Goal: Transaction & Acquisition: Purchase product/service

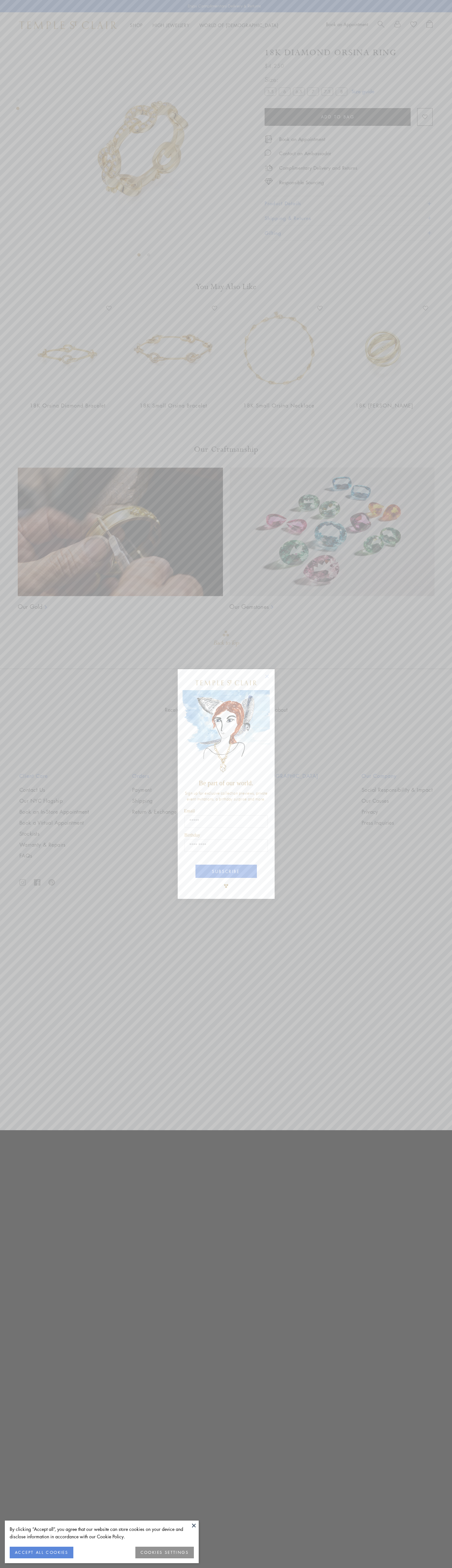
click at [41, 1553] on button "ACCEPT ALL COOKIES" at bounding box center [41, 1552] width 63 height 12
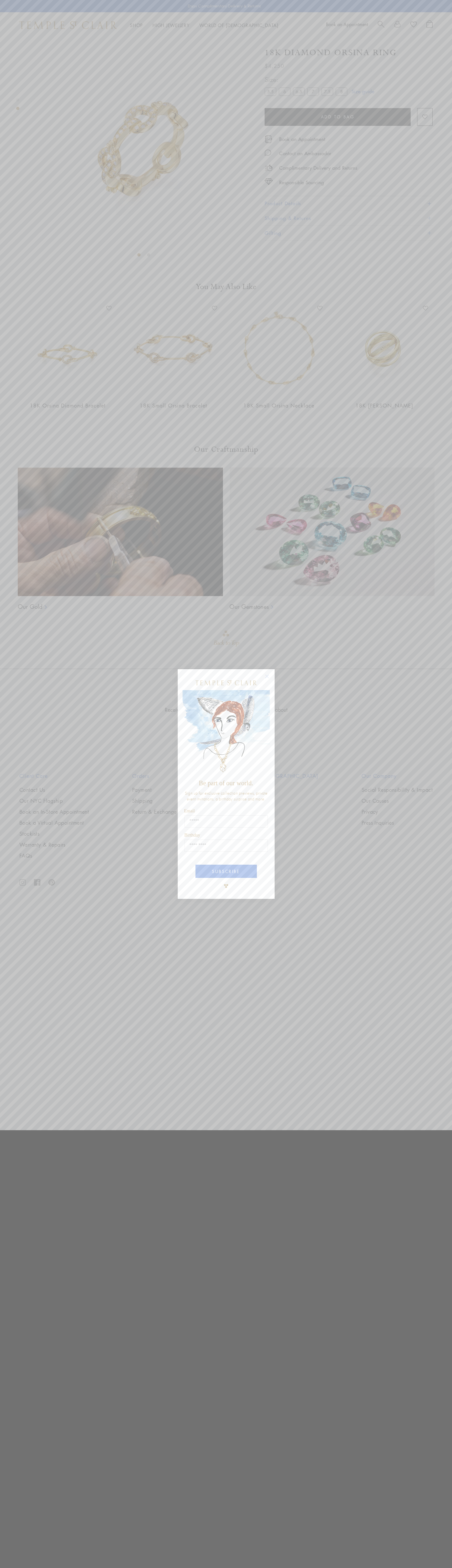
click at [267, 676] on icon "Close dialog" at bounding box center [266, 676] width 3 height 3
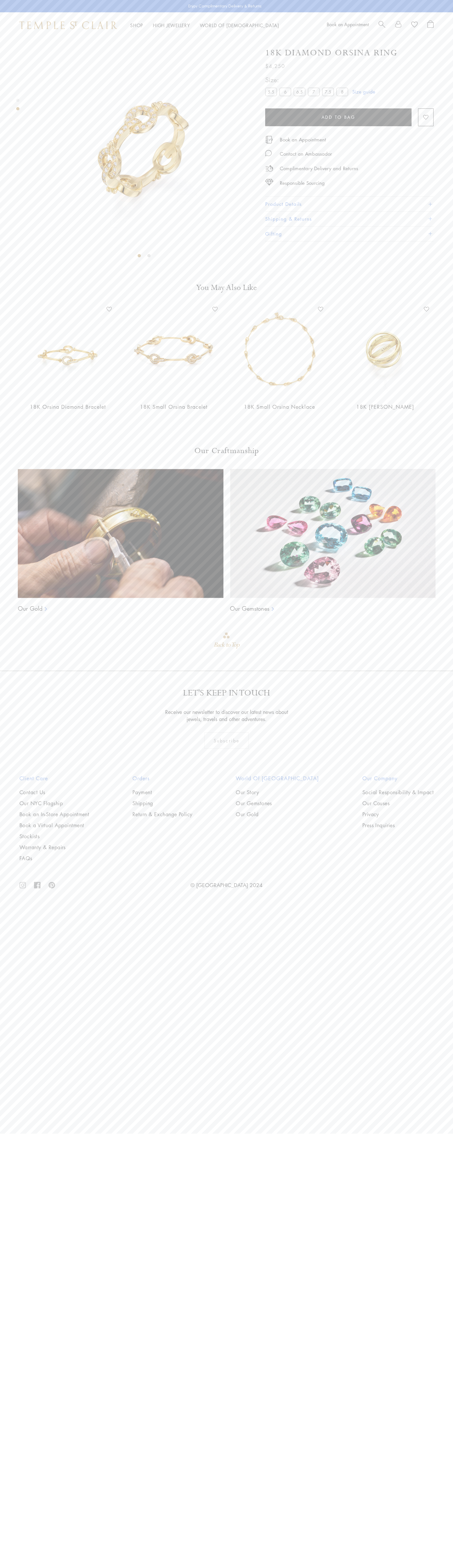
click at [349, 204] on button "Product Details" at bounding box center [349, 204] width 169 height 15
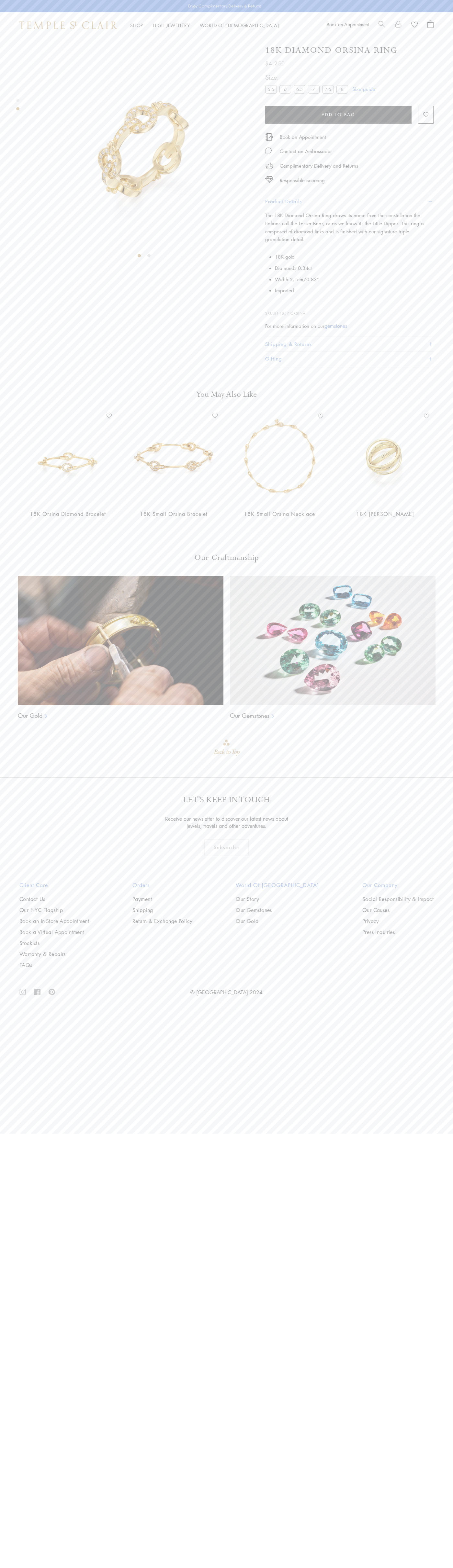
click at [338, 117] on span "Add to bag" at bounding box center [338, 115] width 34 height 7
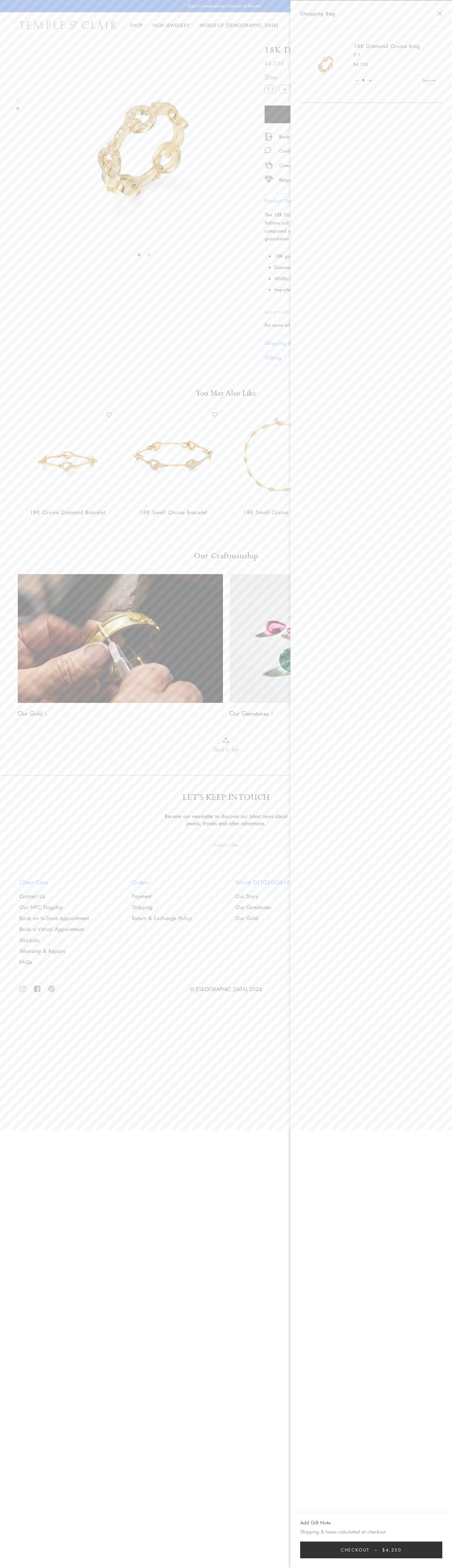
click at [371, 1550] on button "Checkout $4,250" at bounding box center [370, 1550] width 142 height 17
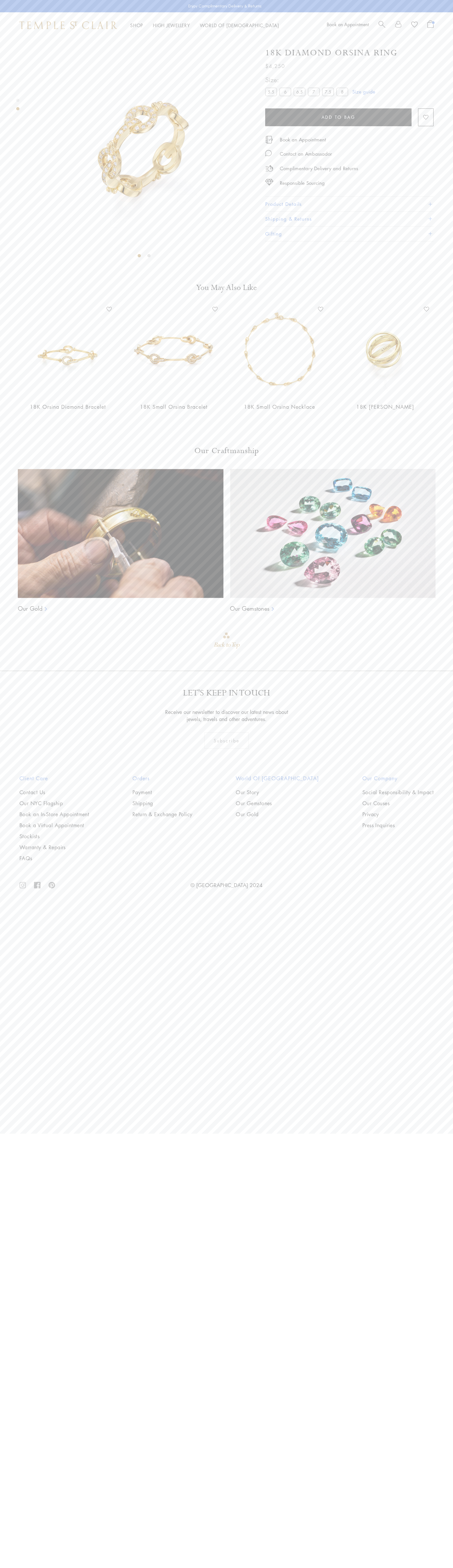
click at [430, 24] on span "Open Shopping Bag" at bounding box center [430, 24] width 6 height 7
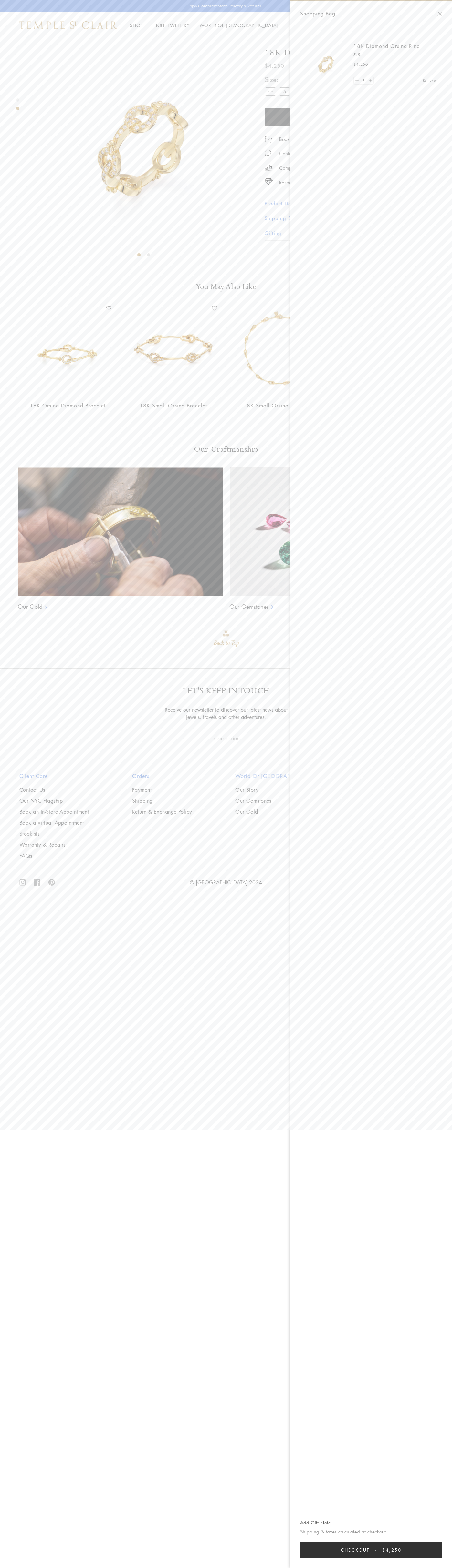
click at [429, 80] on link "Remove" at bounding box center [429, 80] width 13 height 7
